Goal: Book appointment/travel/reservation

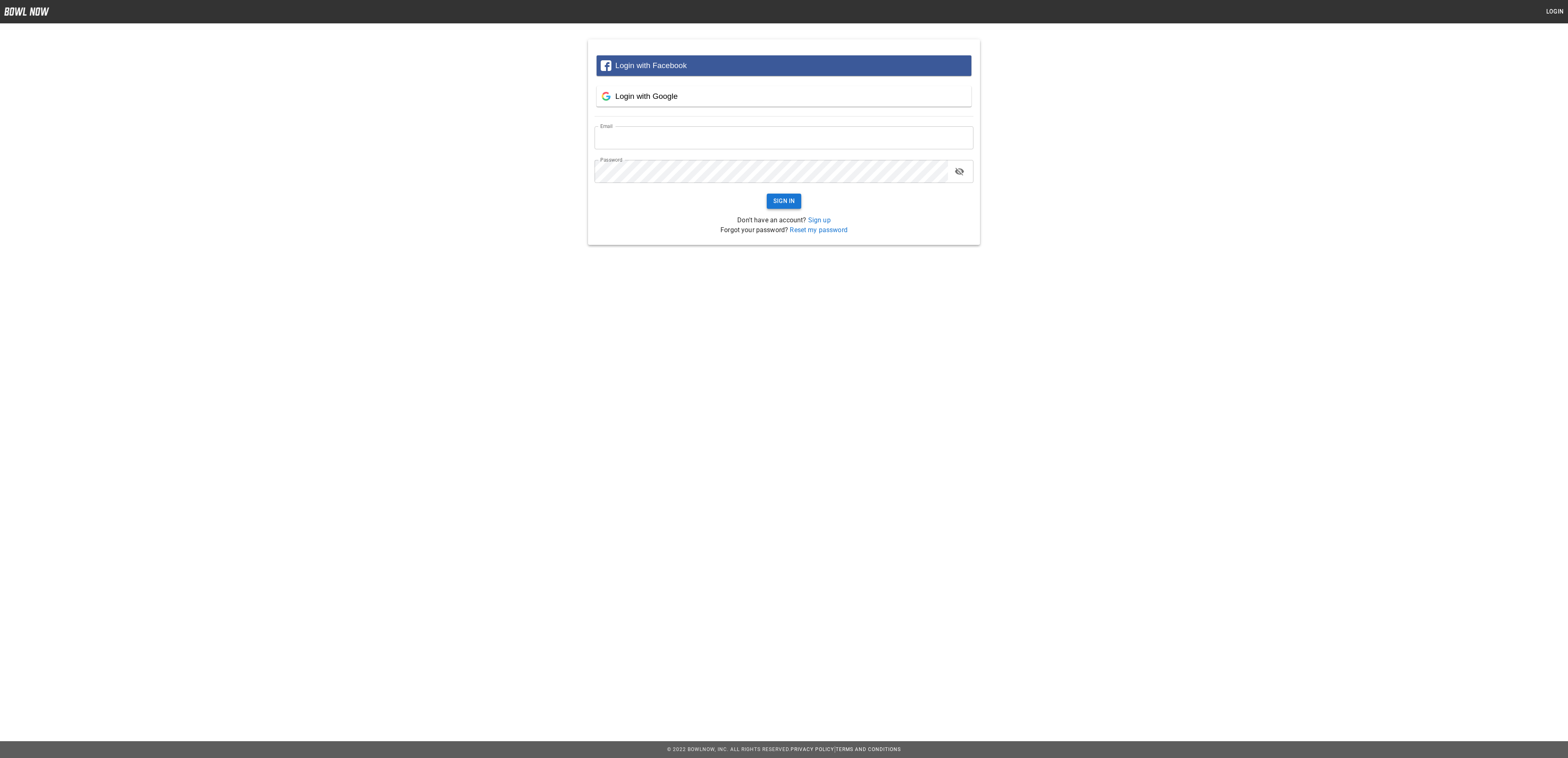
type input "**********"
click at [786, 200] on button "Sign In" at bounding box center [784, 201] width 35 height 15
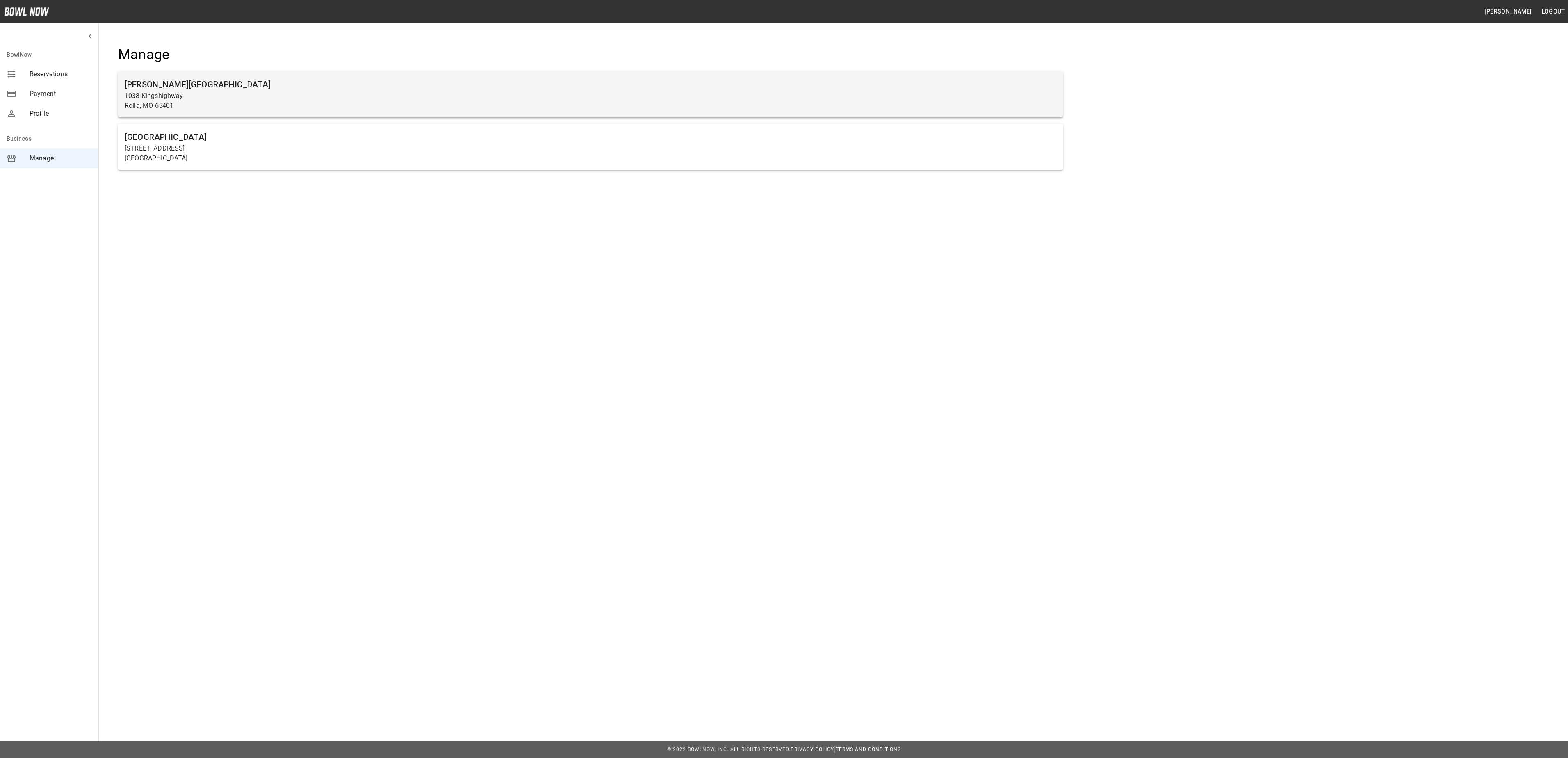
click at [204, 89] on h6 "[PERSON_NAME][GEOGRAPHIC_DATA]" at bounding box center [590, 85] width 932 height 13
